Goal: Transaction & Acquisition: Purchase product/service

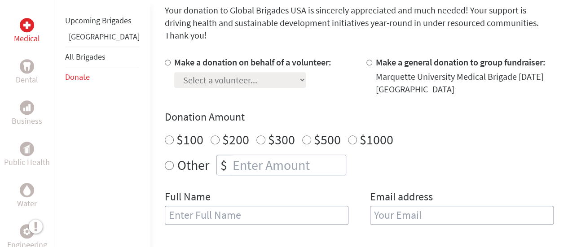
scroll to position [247, 0]
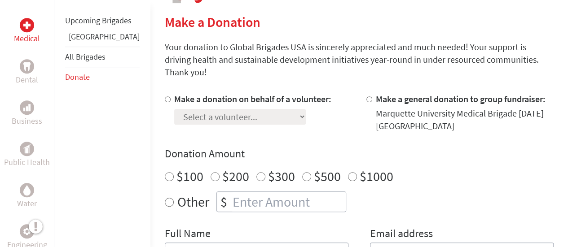
scroll to position [209, 0]
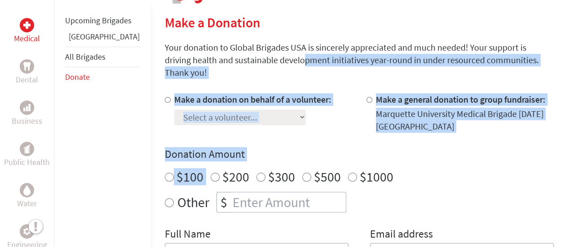
drag, startPoint x: 186, startPoint y: 64, endPoint x: 179, endPoint y: 155, distance: 91.3
click at [179, 155] on div "Donation Amount $100 $200 $300 $500 $1000 Other $" at bounding box center [359, 180] width 389 height 66
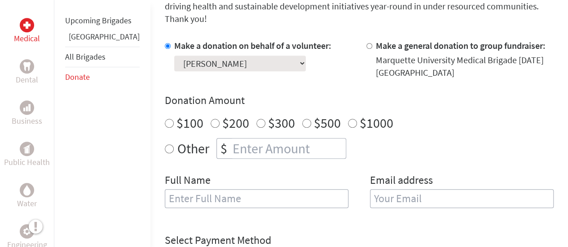
scroll to position [289, 0]
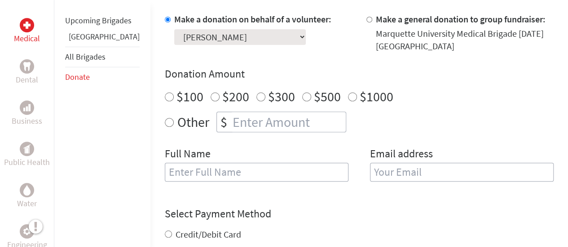
radio input "true"
click at [263, 112] on input "number" at bounding box center [288, 122] width 115 height 20
type input "700"
click at [258, 126] on div "Make a donation on behalf of a volunteer: Select a volunteer... Addie Revie Ale…" at bounding box center [359, 102] width 389 height 179
click at [249, 163] on input "text" at bounding box center [257, 172] width 184 height 19
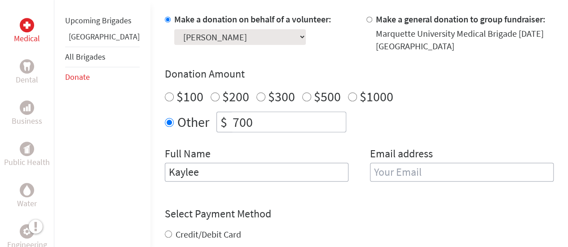
type input "Kaylee"
type input "H"
click at [249, 163] on input "Kaylee" at bounding box center [257, 172] width 184 height 19
type input "[PERSON_NAME]"
click at [396, 163] on input "email" at bounding box center [462, 172] width 184 height 19
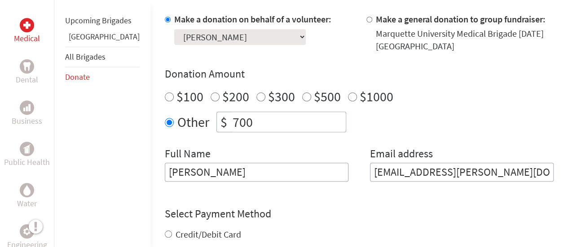
type input "kaylee.hollis@marquette.edu"
click at [392, 189] on form "Make a donation on behalf of a volunteer: Select a volunteer... Addie Revie Ale…" at bounding box center [359, 191] width 389 height 356
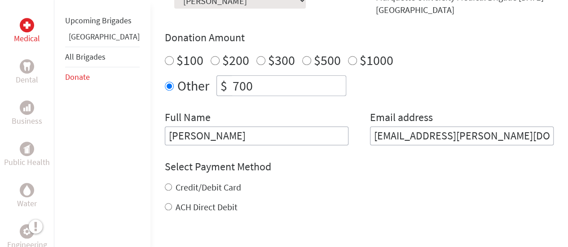
scroll to position [360, 0]
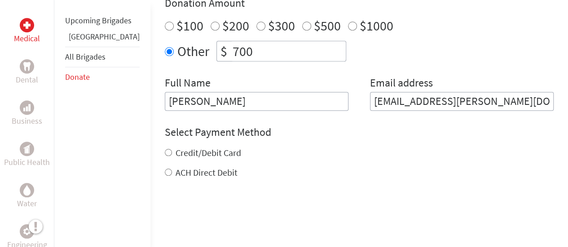
drag, startPoint x: 392, startPoint y: 189, endPoint x: 354, endPoint y: 129, distance: 71.2
click at [354, 129] on div "Select Payment Method NOTE: American Express is not accepted. Please proceed no…" at bounding box center [359, 152] width 389 height 54
click at [165, 169] on input "ACH Direct Debit" at bounding box center [168, 172] width 7 height 7
radio input "true"
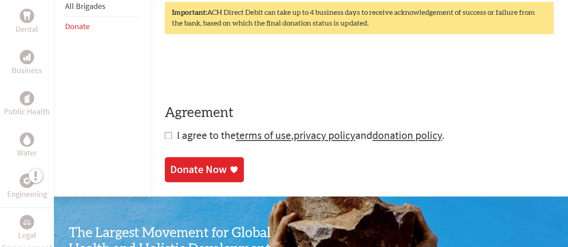
scroll to position [546, 0]
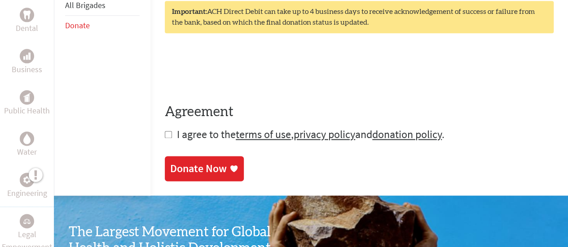
click at [165, 131] on input "checkbox" at bounding box center [168, 134] width 7 height 7
checkbox input "true"
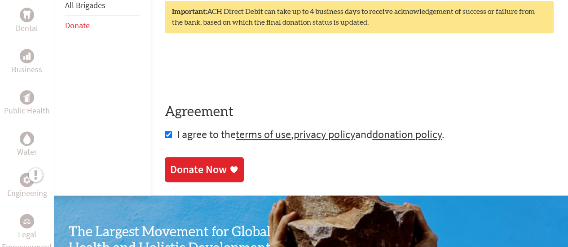
click at [194, 162] on div "Donate Now" at bounding box center [198, 169] width 57 height 14
